Goal: Check status: Check status

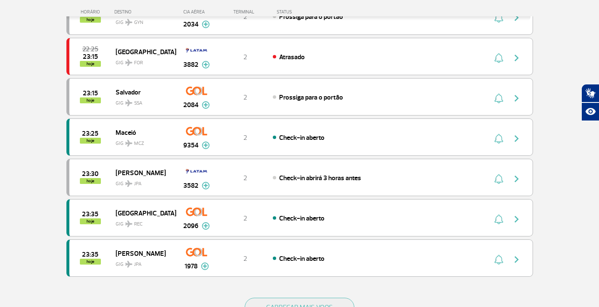
scroll to position [715, 0]
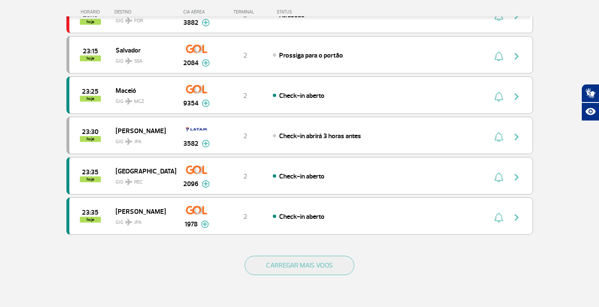
click at [285, 254] on div "CARREGAR MAIS VOOS" at bounding box center [299, 279] width 467 height 68
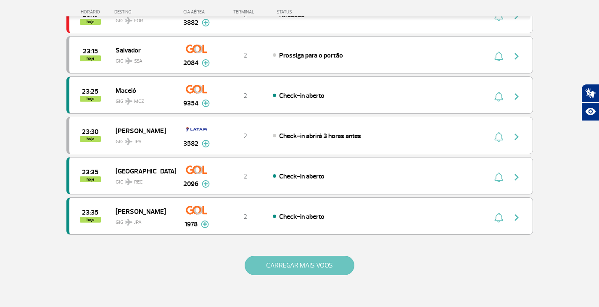
click at [285, 267] on button "CARREGAR MAIS VOOS" at bounding box center [300, 265] width 110 height 19
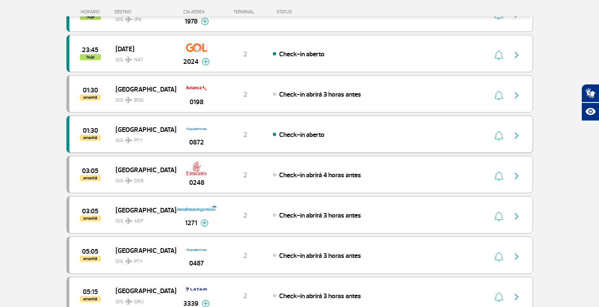
scroll to position [967, 0]
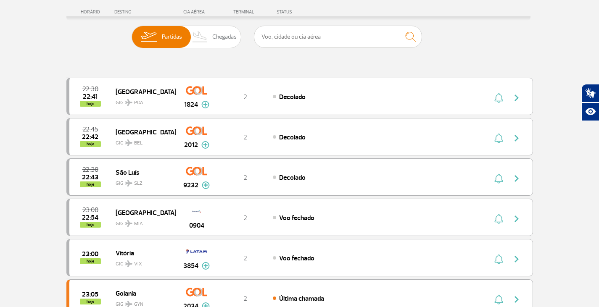
scroll to position [25, 0]
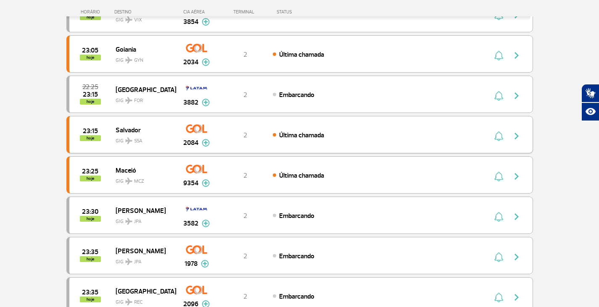
scroll to position [319, 0]
